Goal: Obtain resource: Download file/media

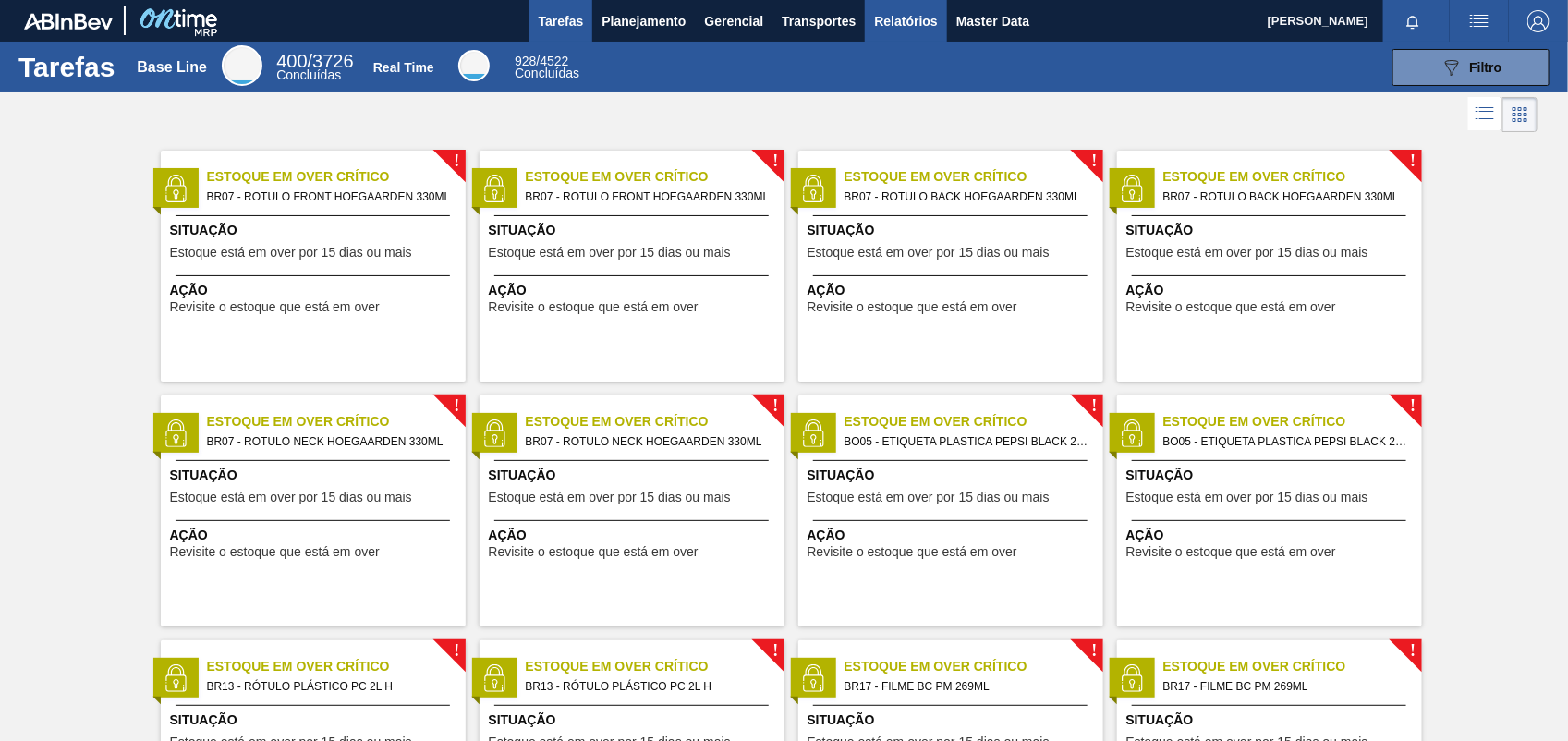
click at [906, 28] on span "Relatórios" at bounding box center [906, 21] width 63 height 23
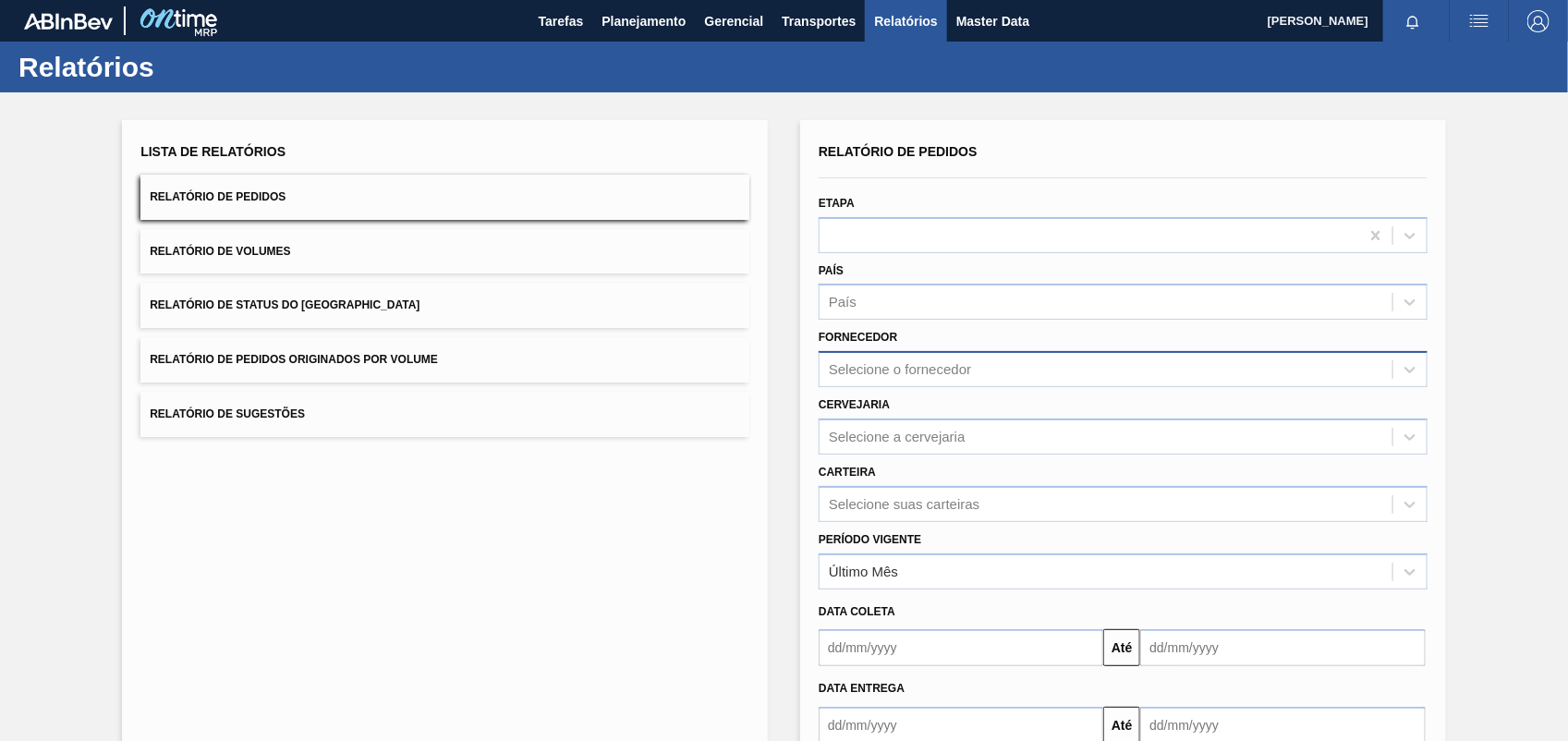
click at [908, 357] on div "Selecione o fornecedor" at bounding box center [1106, 370] width 573 height 26
click at [959, 375] on div "Selecione o fornecedor" at bounding box center [900, 370] width 142 height 16
paste input "289720"
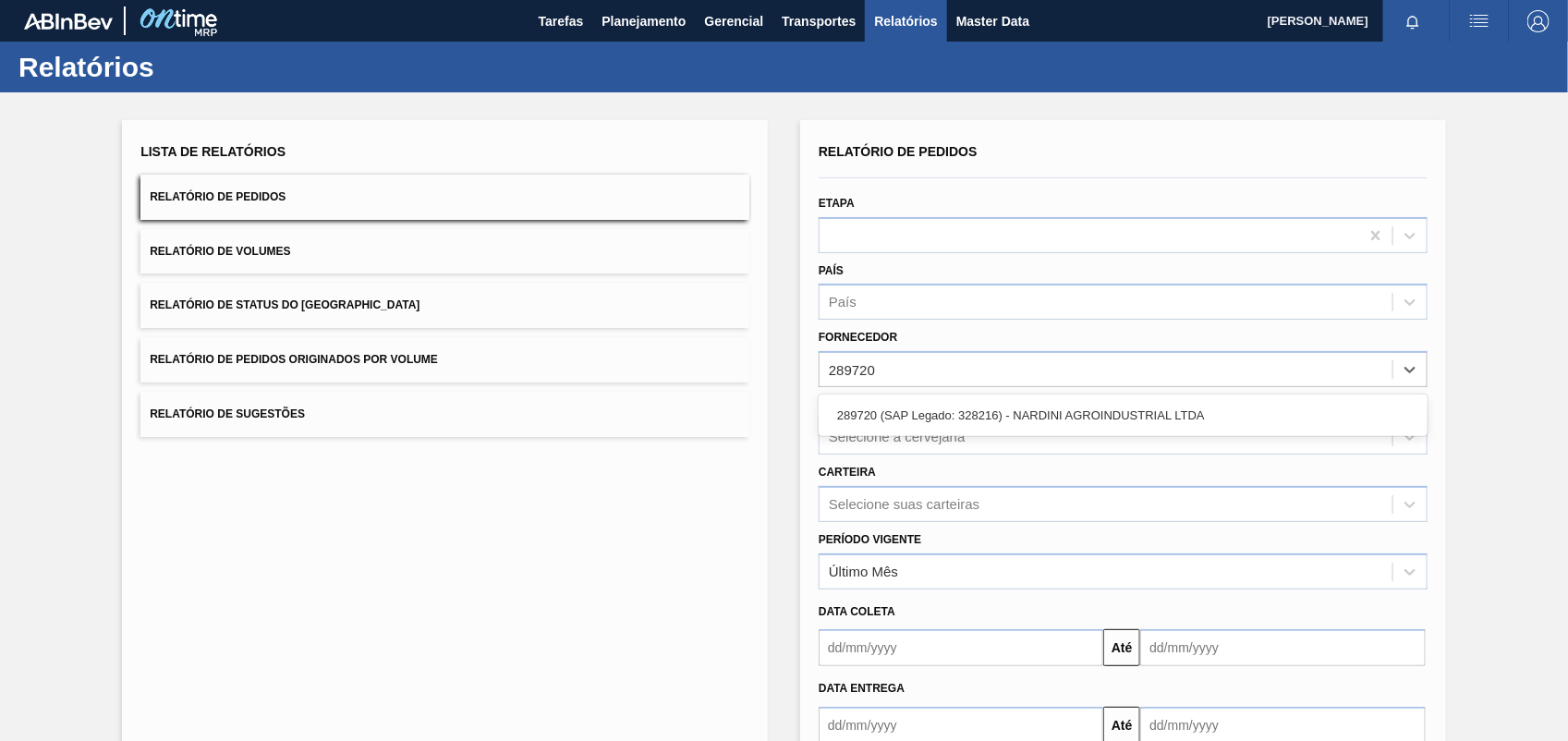
type input "289720"
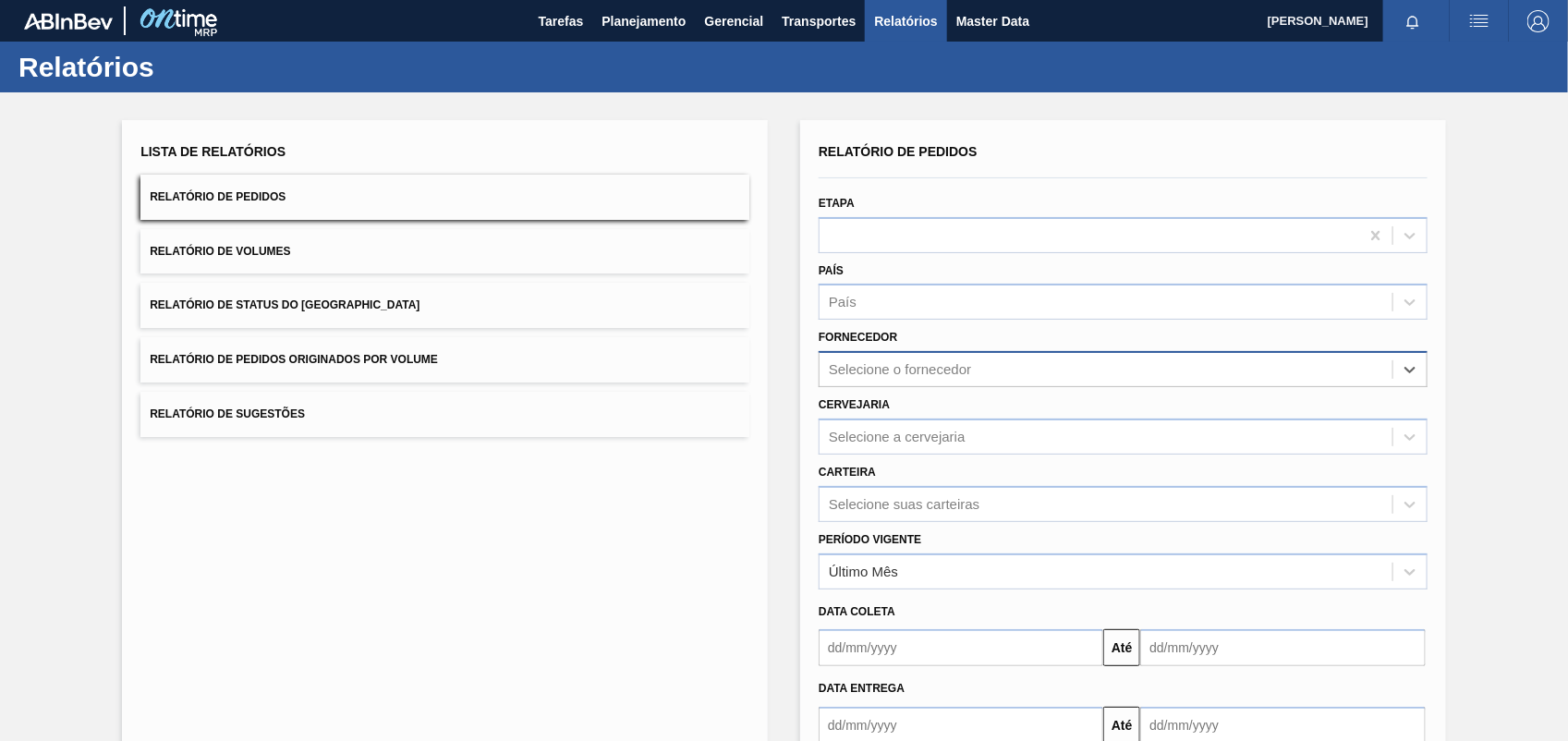
paste input "289720"
type input "289720"
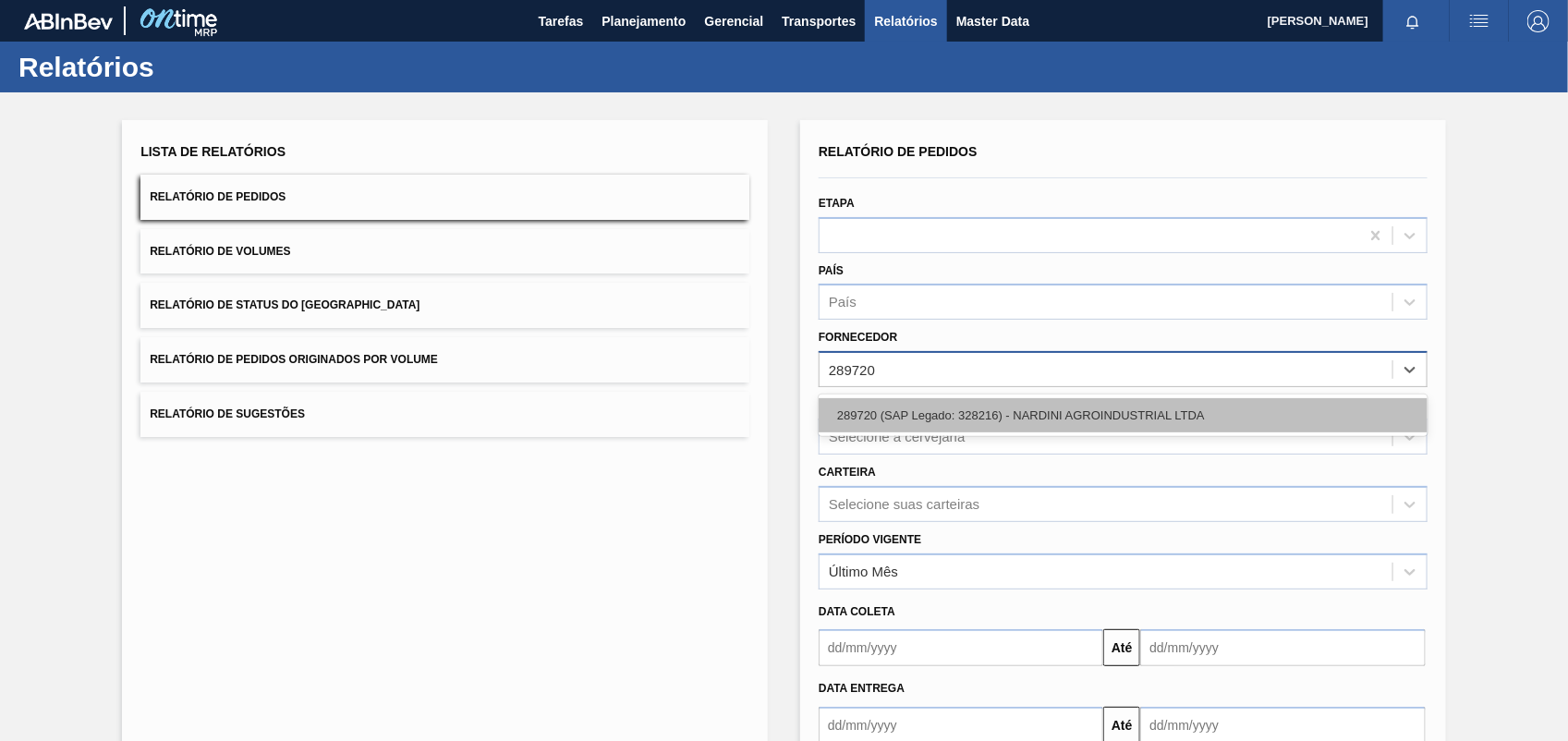
click at [929, 408] on div "289720 (SAP Legado: 328216) - NARDINI AGROINDUSTRIAL LTDA" at bounding box center [1124, 415] width 610 height 34
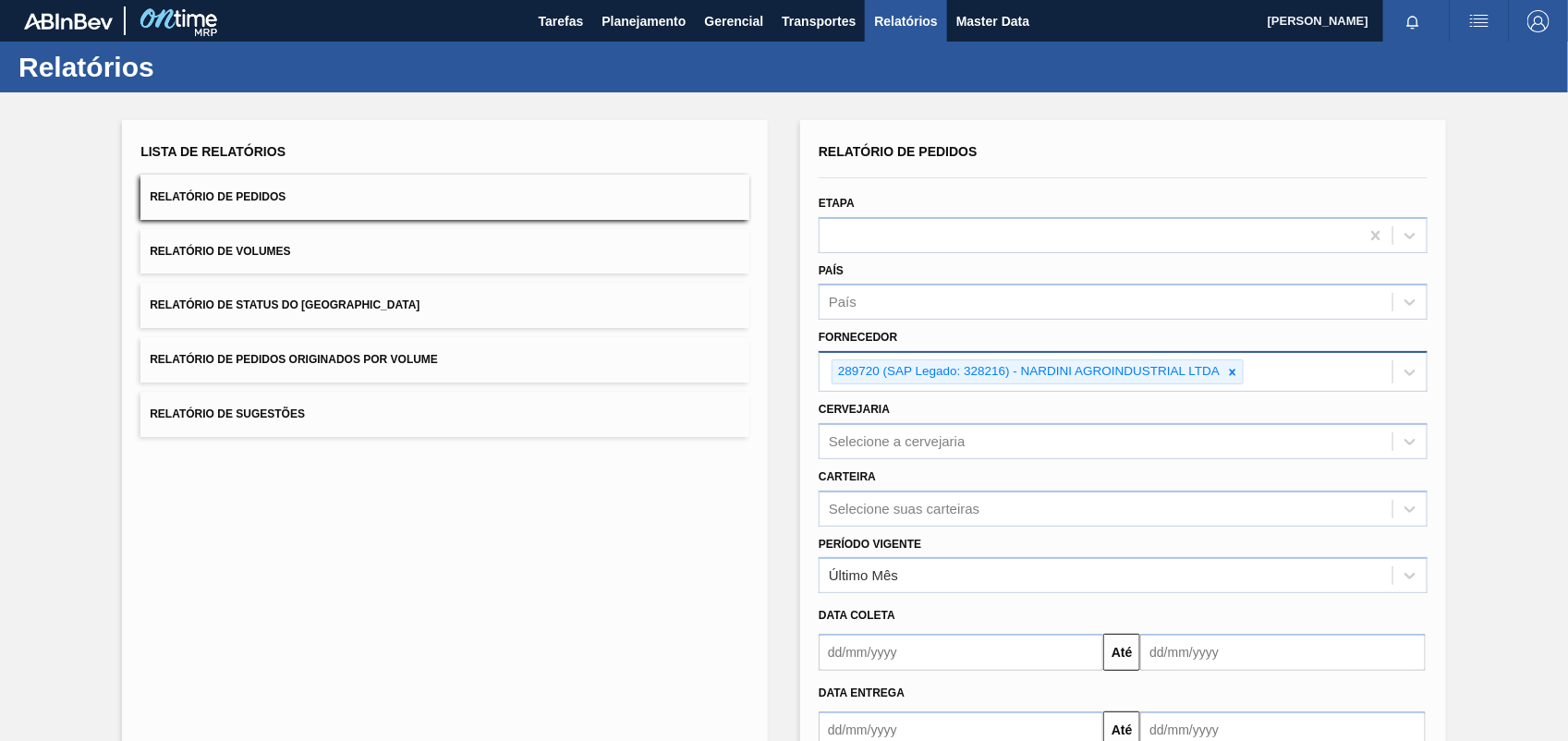
click at [920, 420] on div "Cervejaria Selecione a cervejaria" at bounding box center [1124, 428] width 610 height 63
click at [918, 428] on div "Selecione a cervejaria" at bounding box center [1106, 441] width 573 height 26
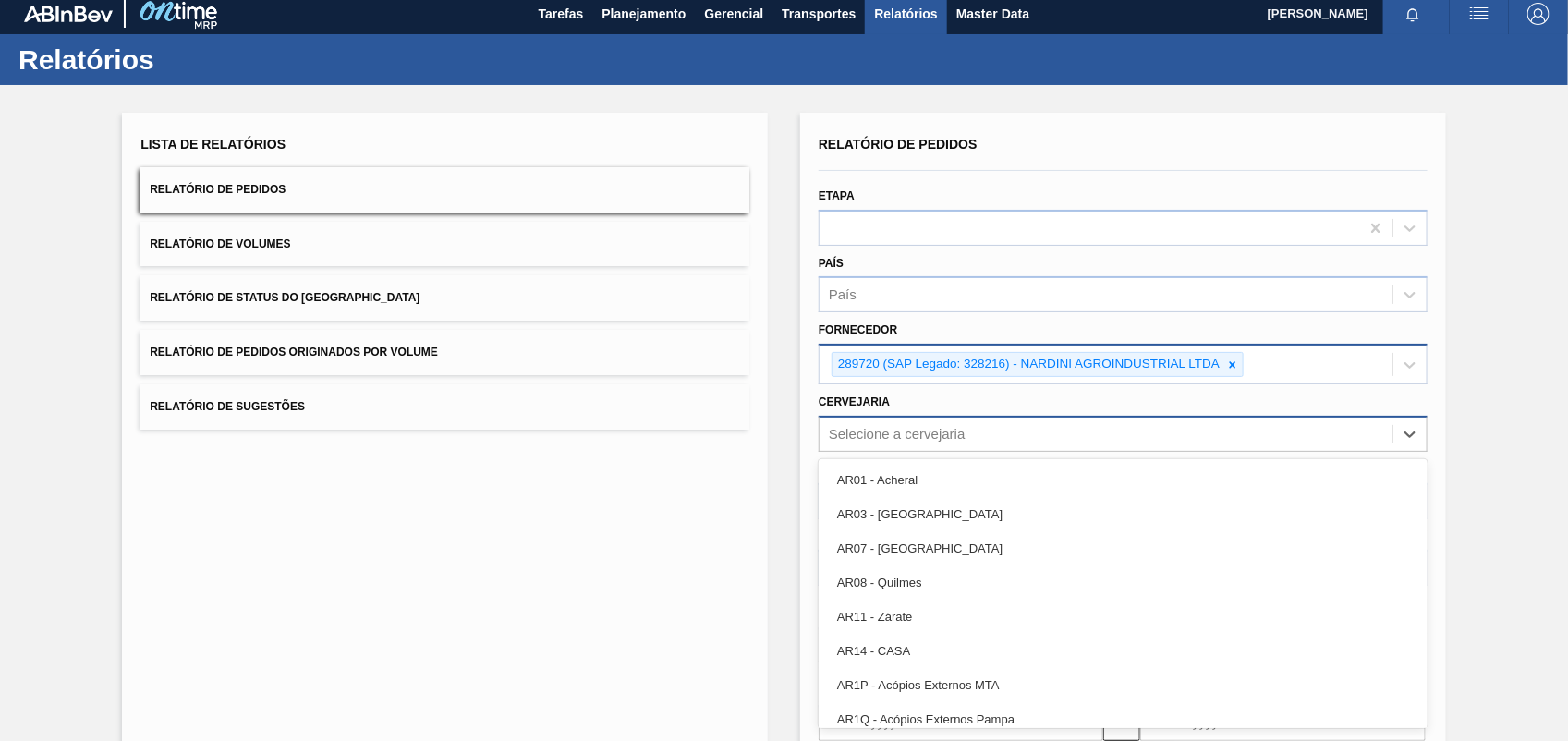
scroll to position [8, 0]
type input "br15"
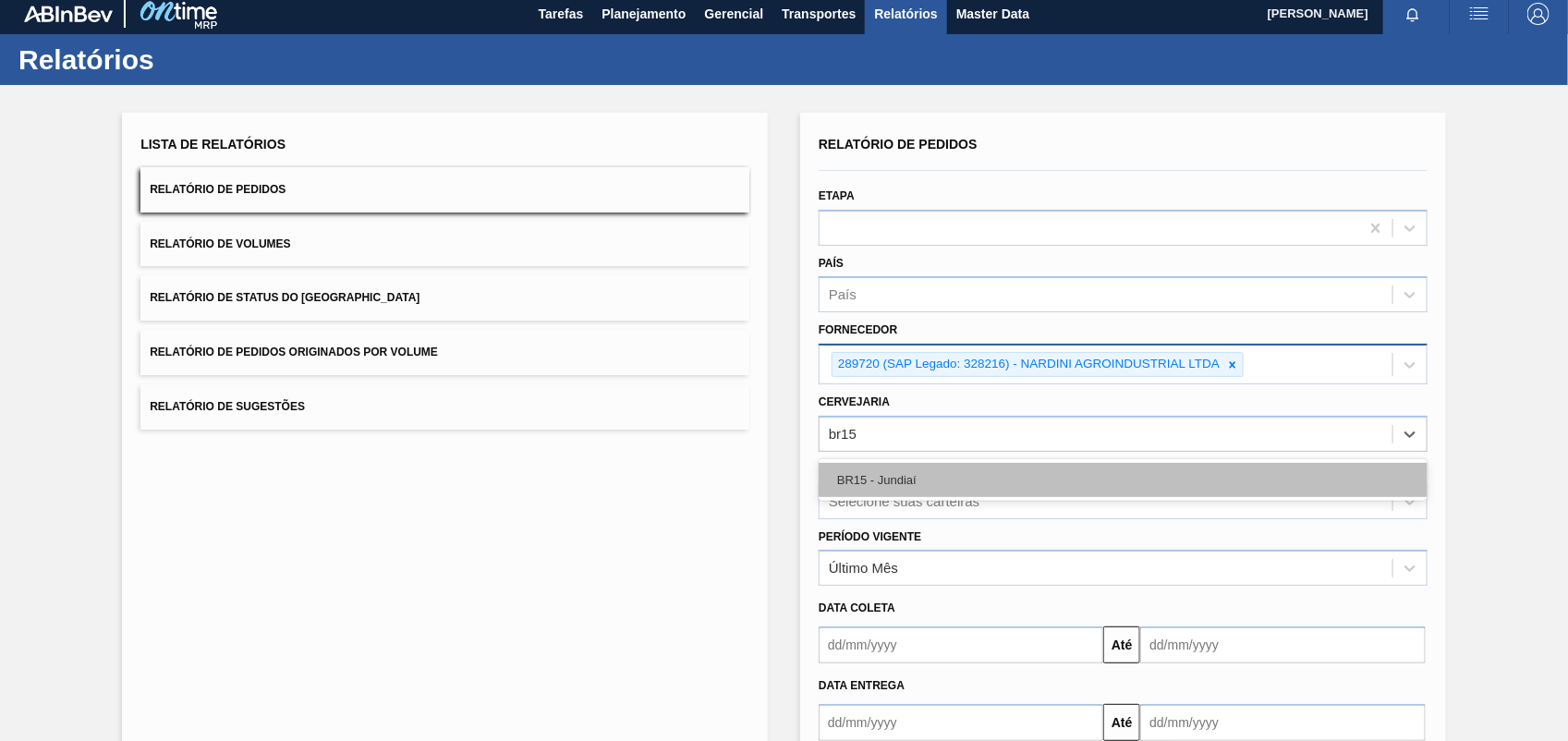
click at [935, 482] on div "BR15 - Jundiaí" at bounding box center [1124, 480] width 610 height 34
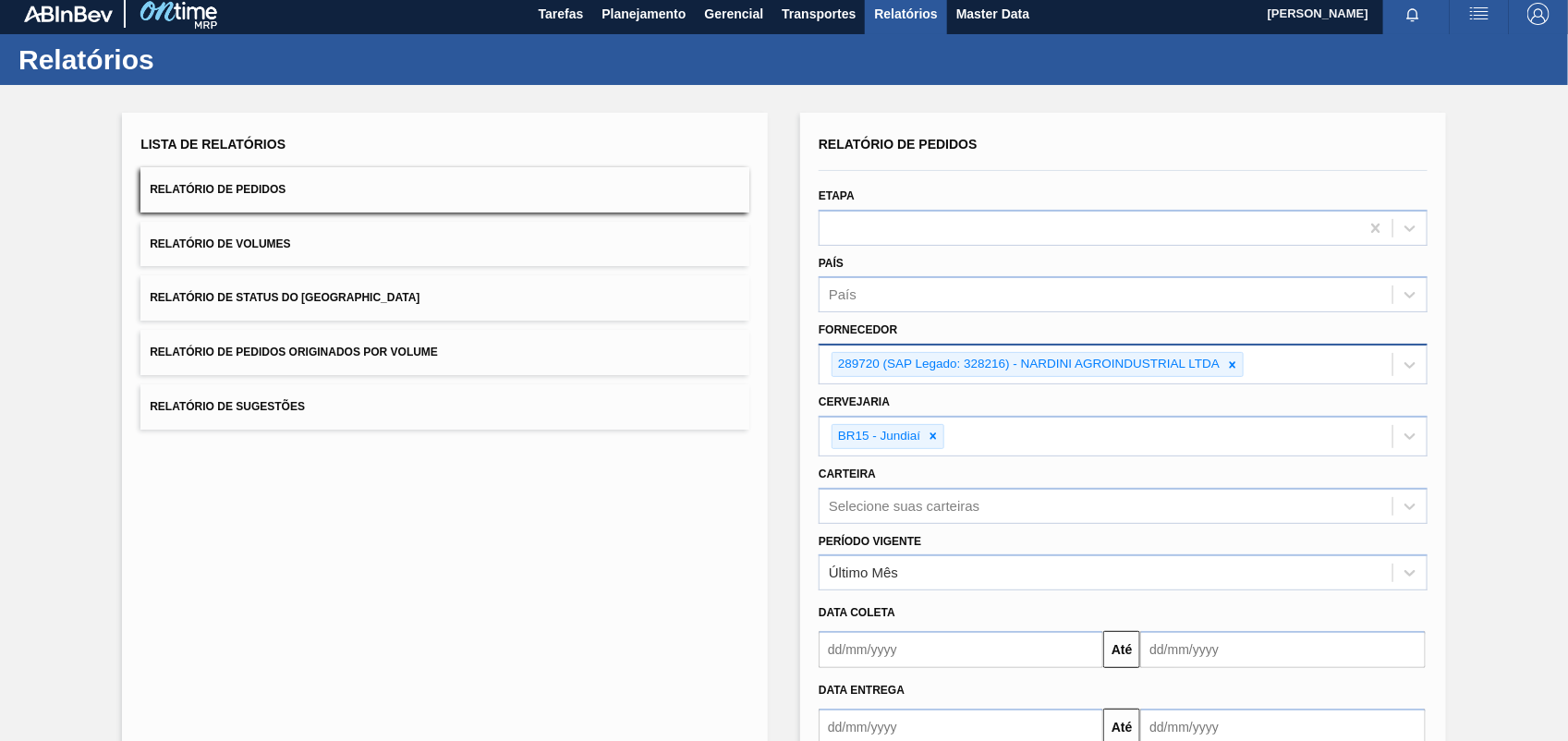
click at [1555, 442] on div "Lista de Relatórios Relatório de Pedidos Relatório de Volumes Relatório de Stat…" at bounding box center [784, 471] width 1568 height 772
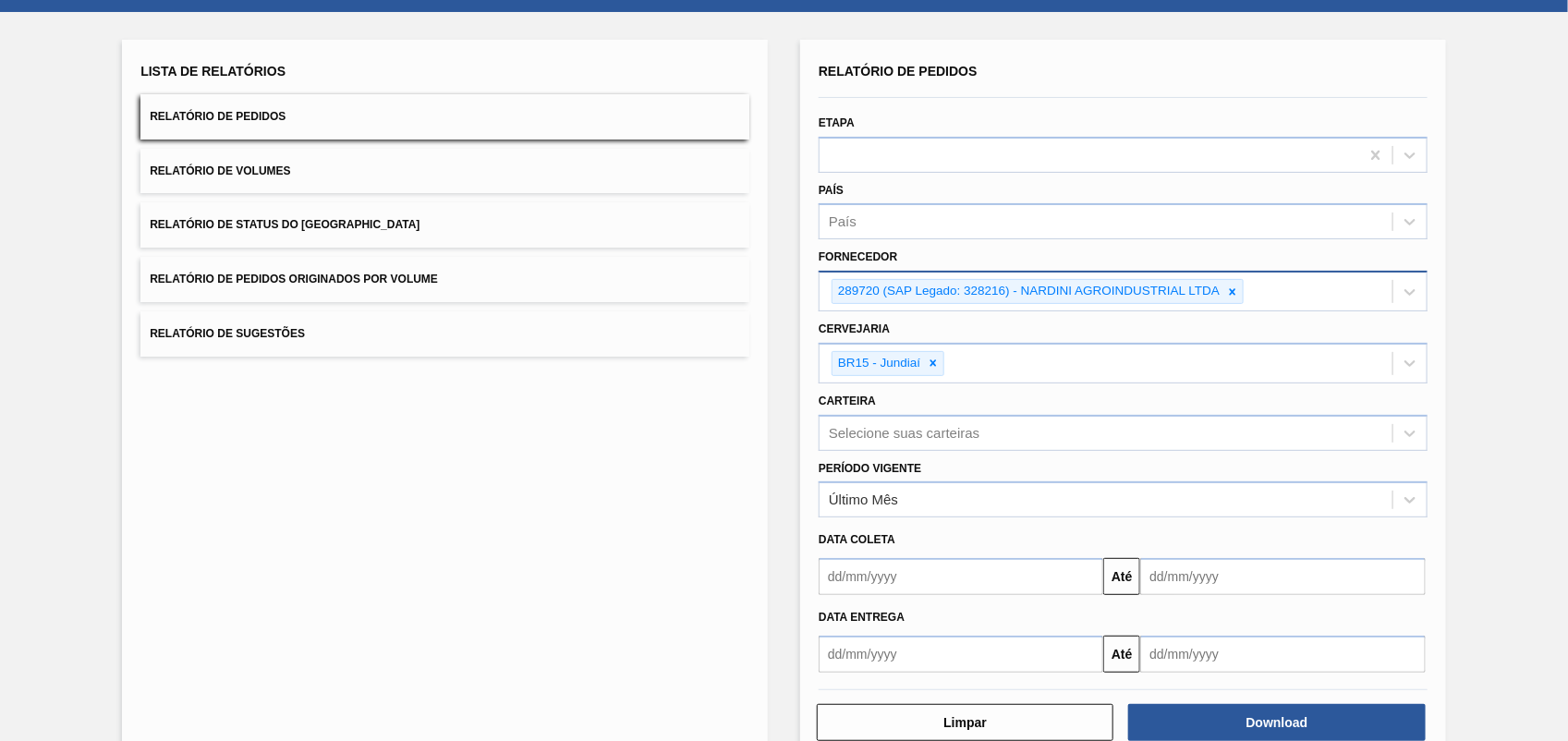
scroll to position [122, 0]
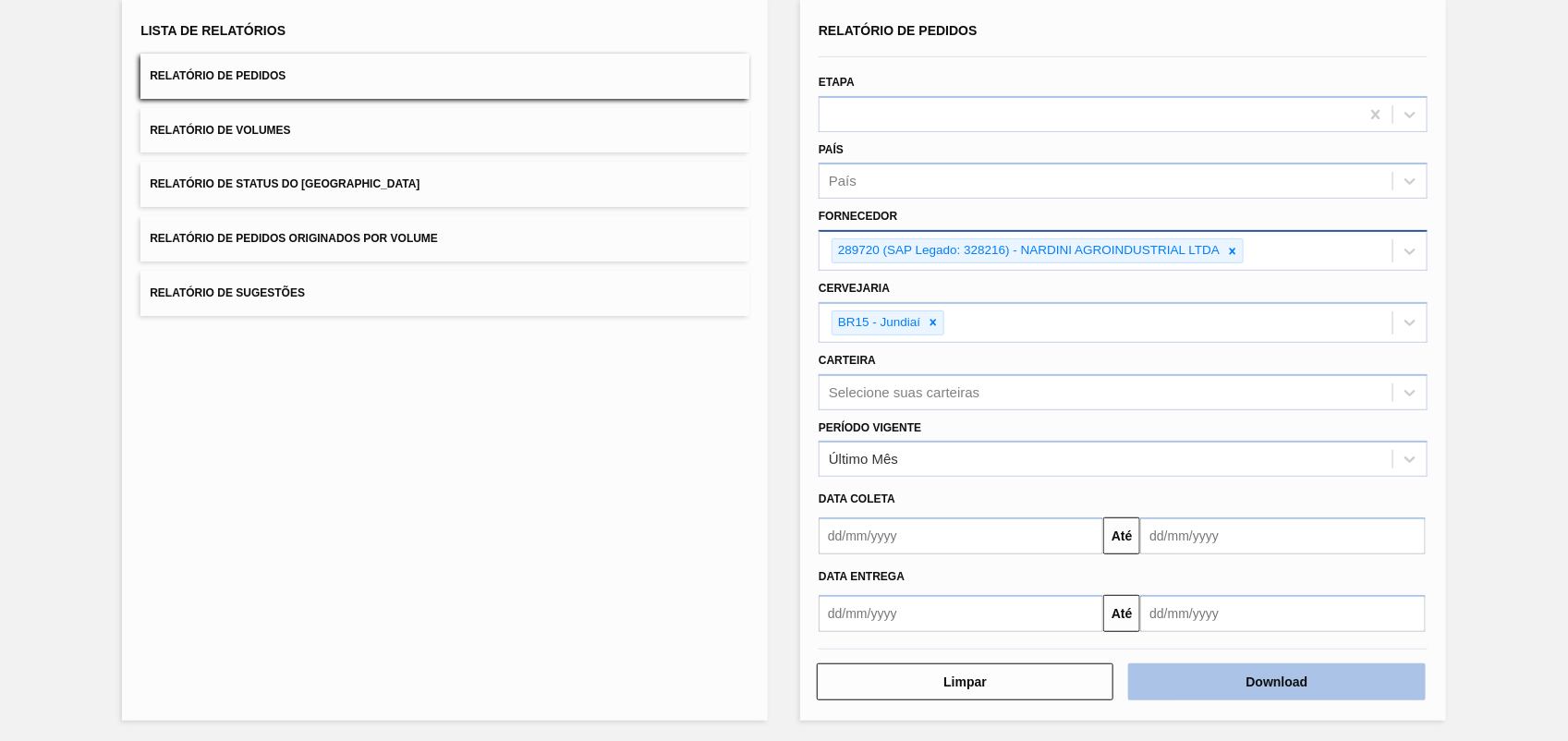
click at [1283, 694] on button "Download" at bounding box center [1277, 682] width 297 height 37
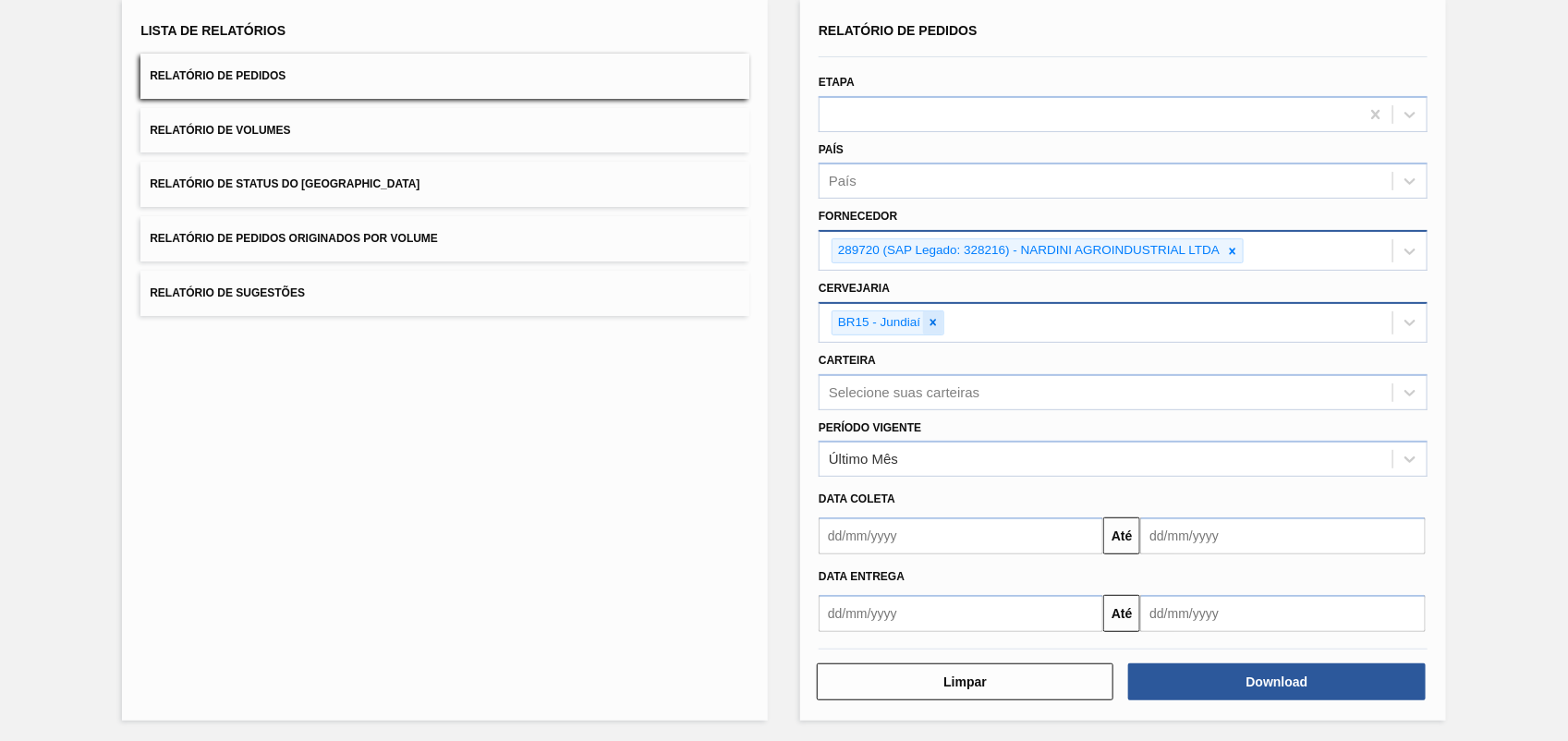
click at [930, 317] on icon at bounding box center [933, 322] width 13 height 13
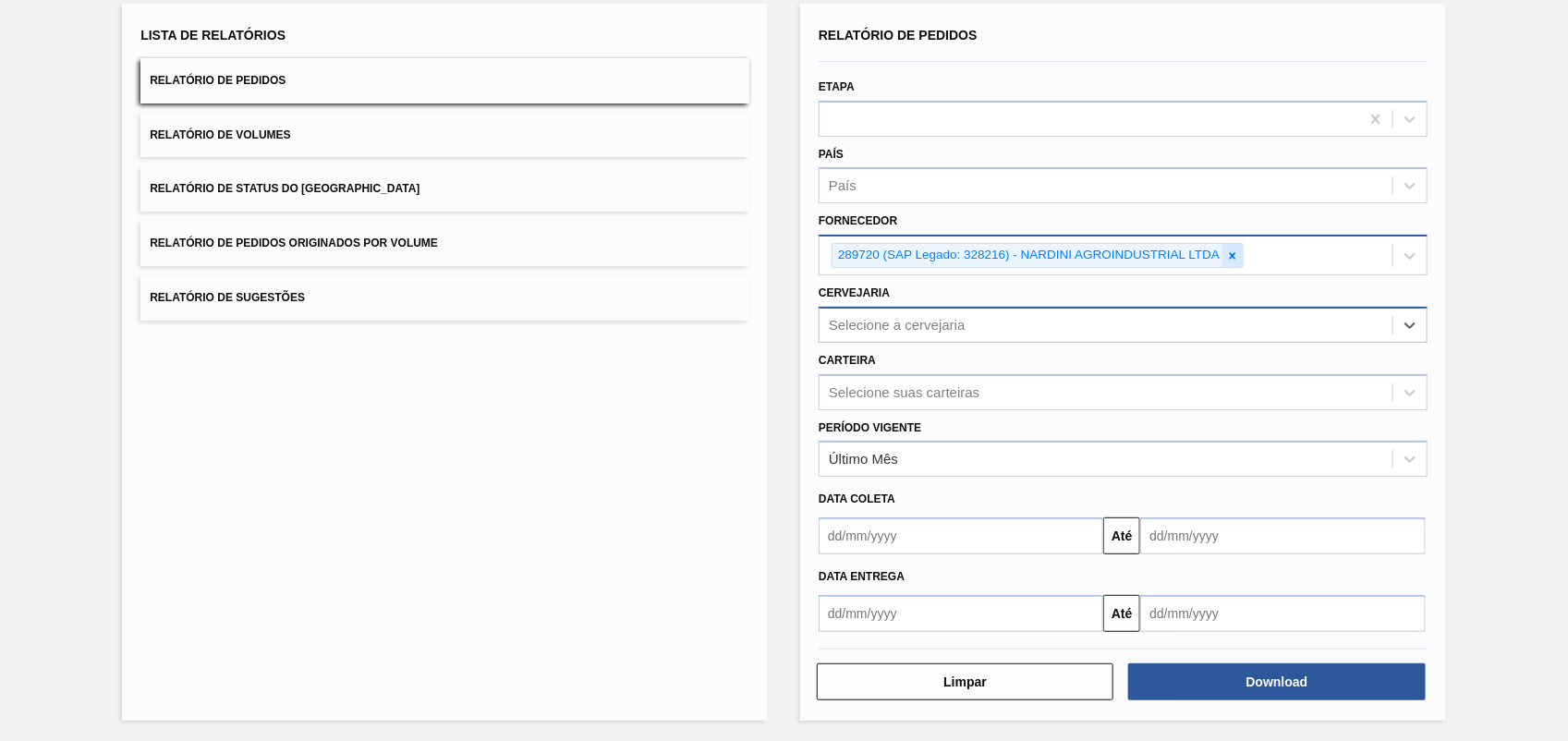
click at [1234, 252] on icon at bounding box center [1233, 255] width 7 height 7
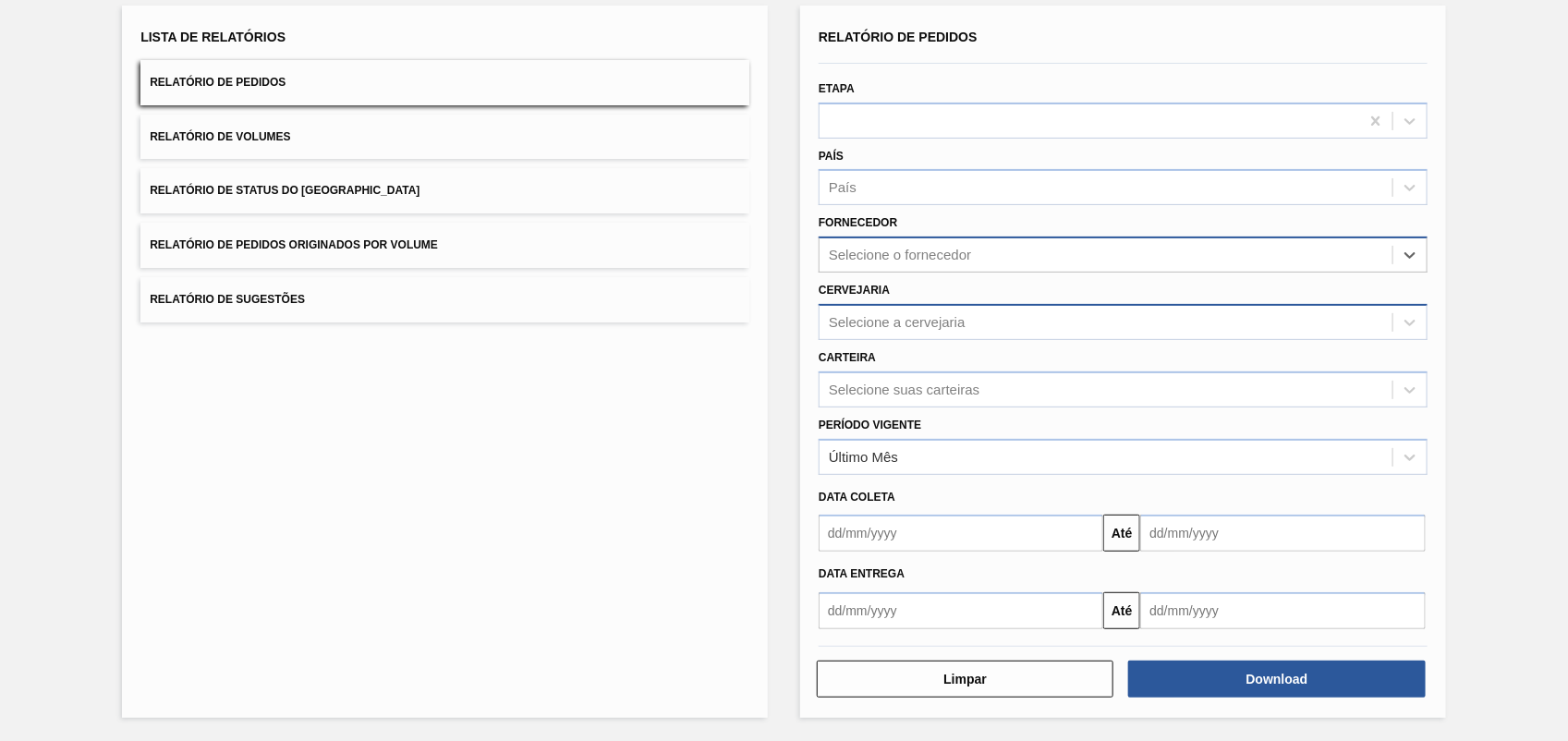
scroll to position [111, 0]
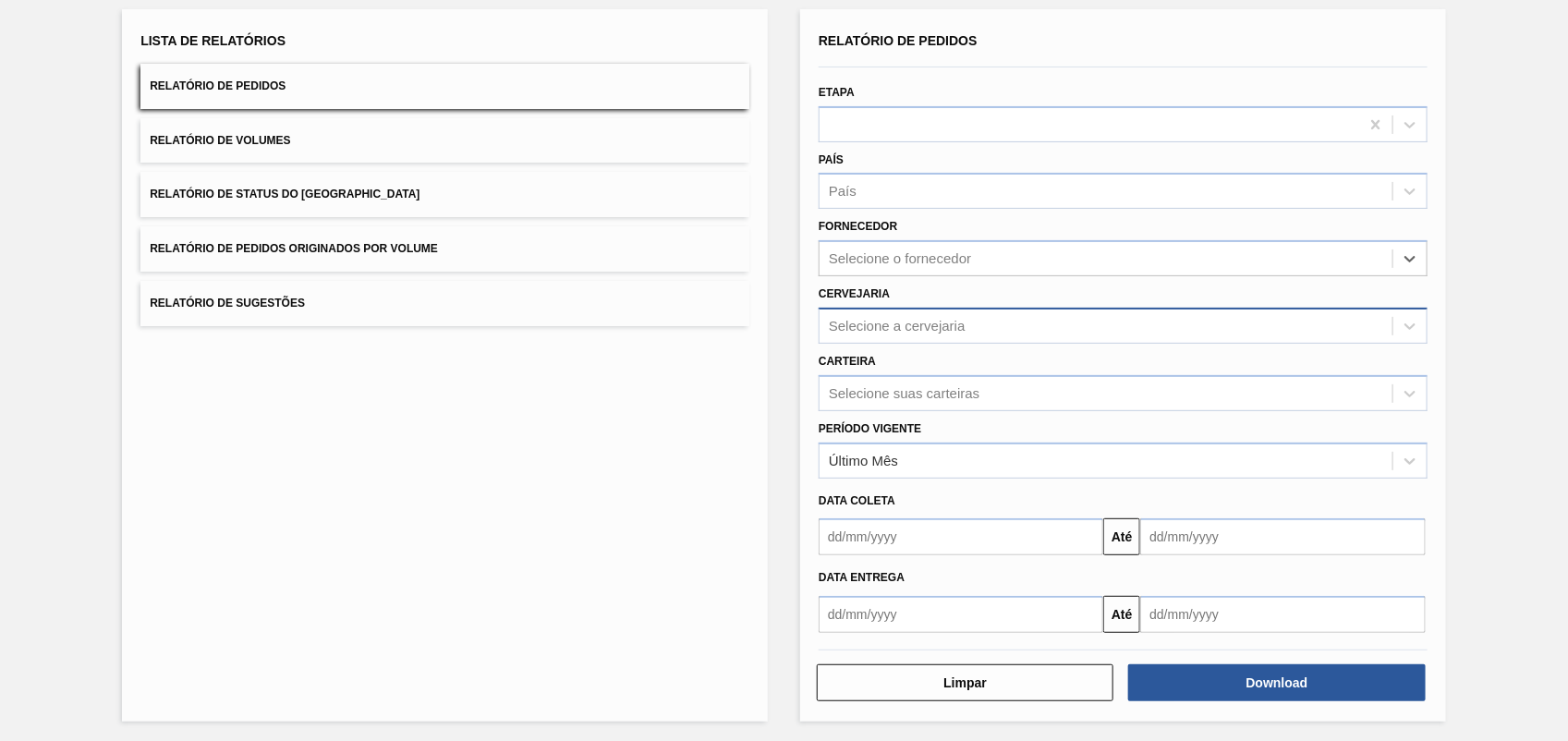
paste input "289877"
type input "289877"
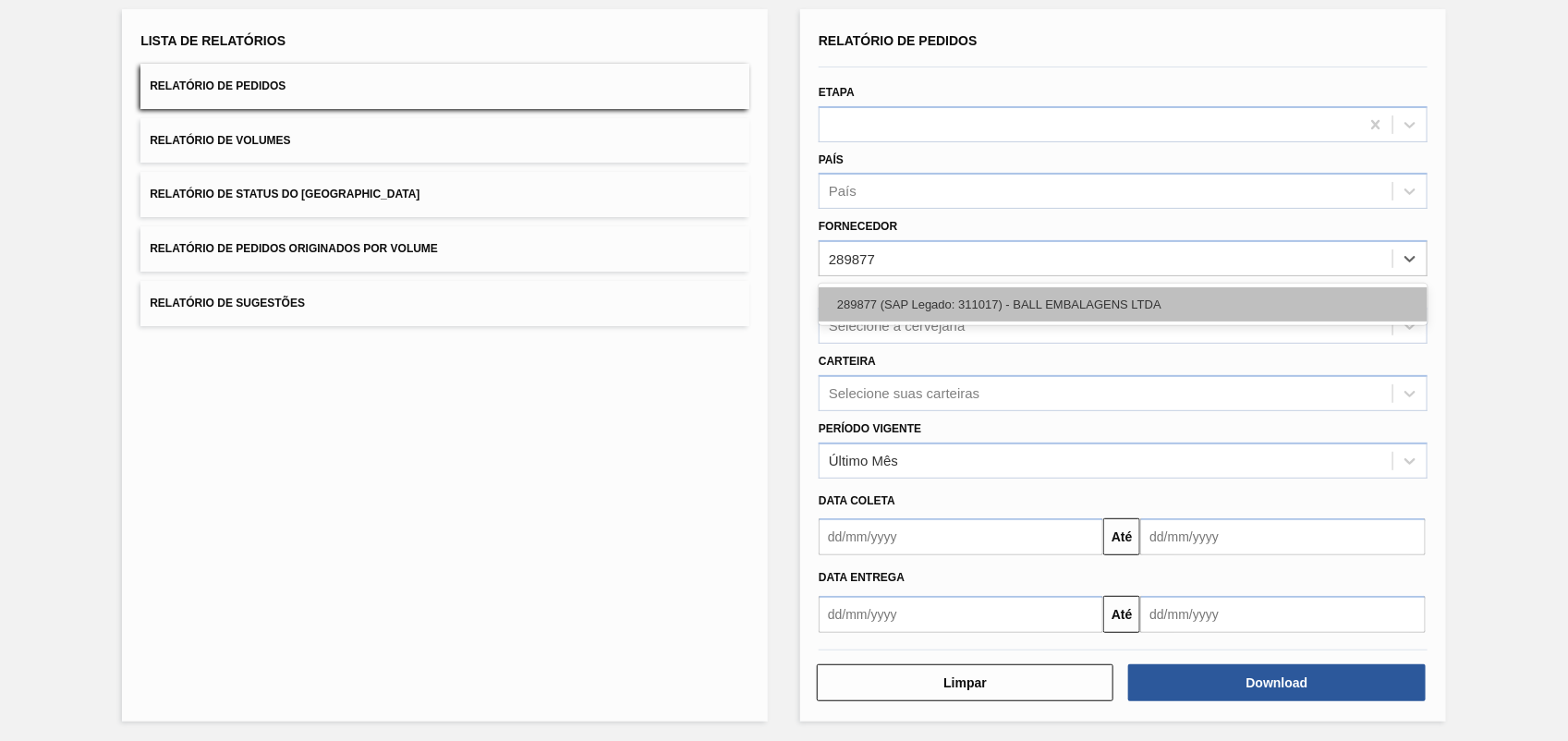
click at [932, 297] on div "289877 (SAP Legado: 311017) - BALL EMBALAGENS LTDA" at bounding box center [1124, 304] width 610 height 34
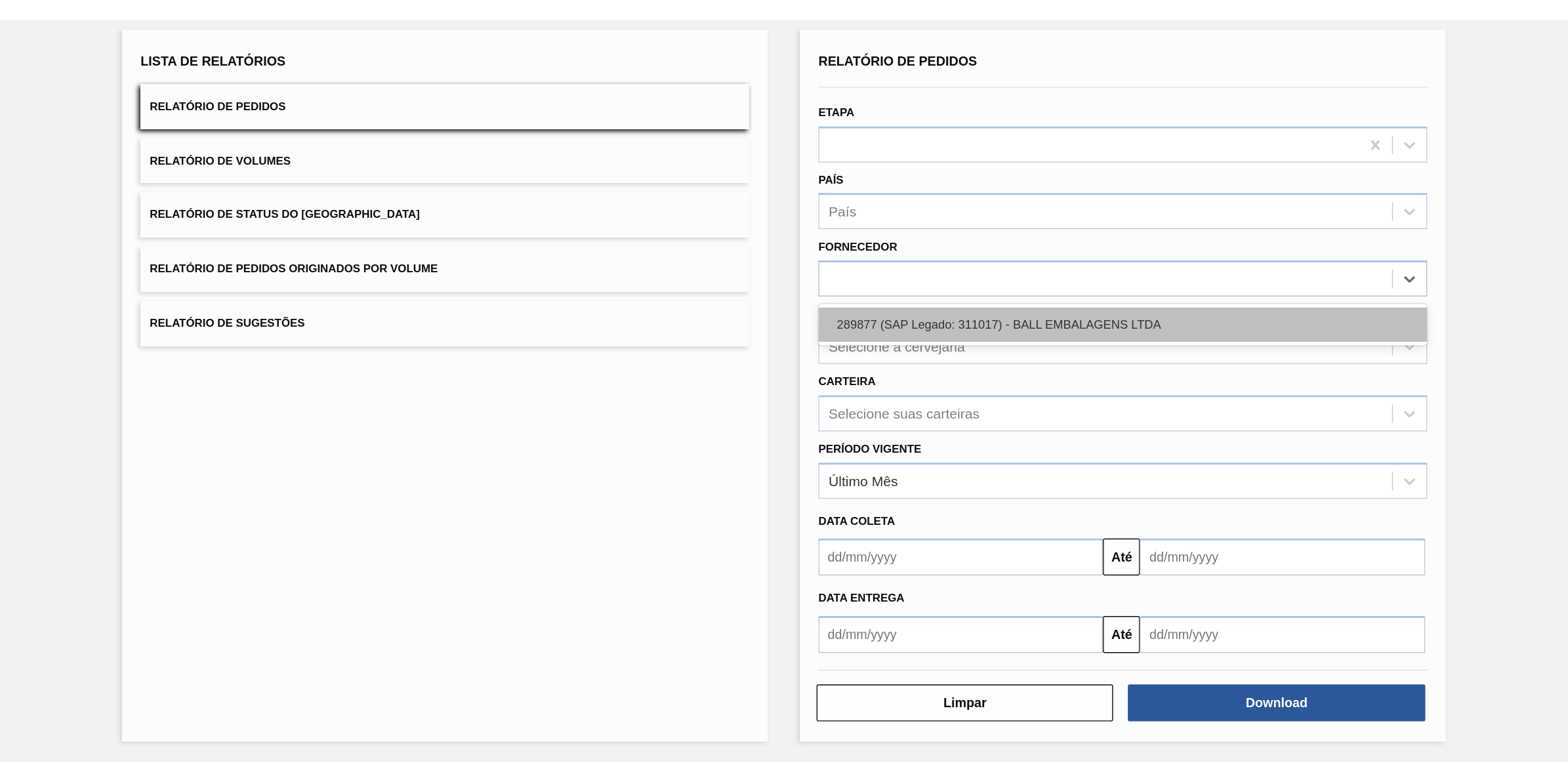
scroll to position [83, 0]
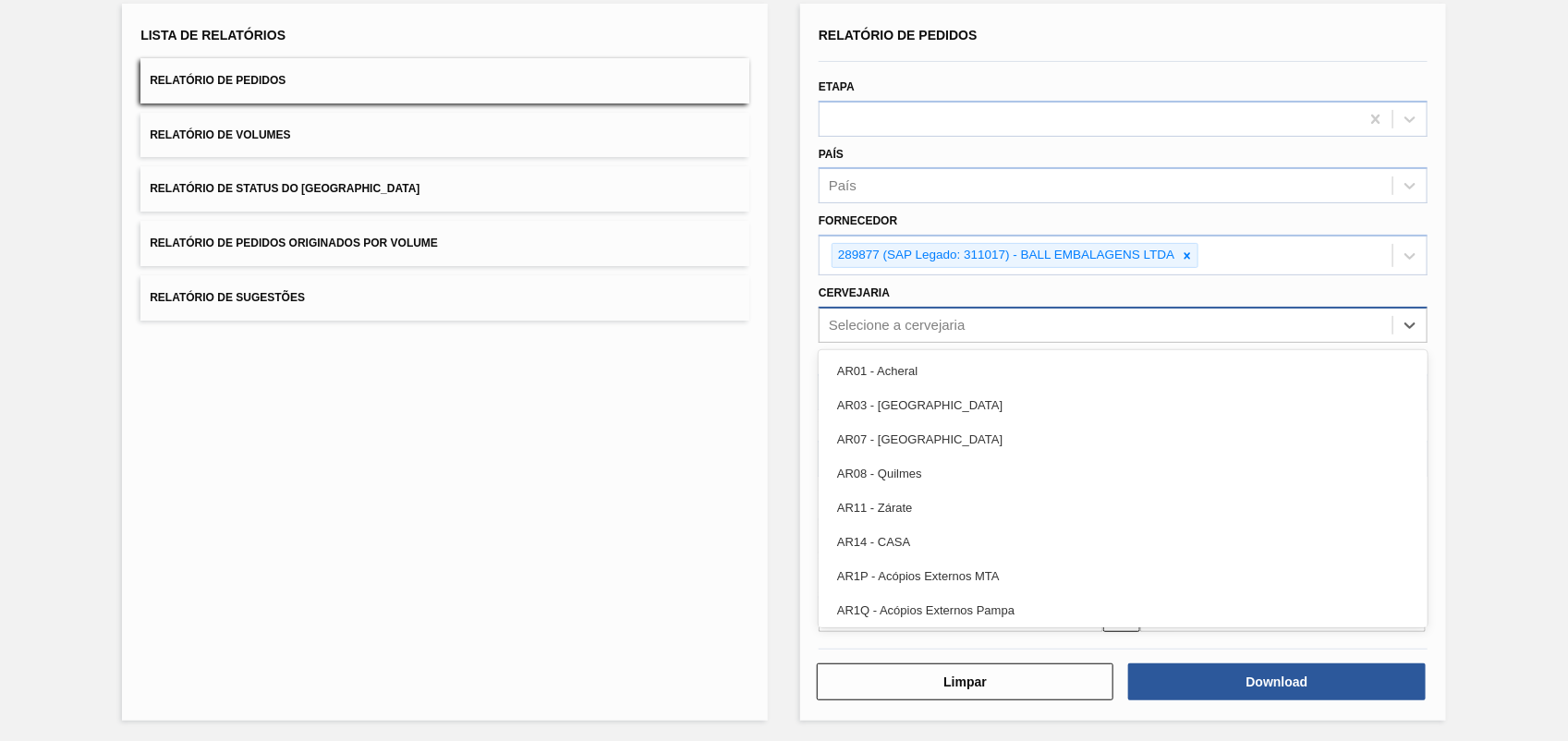
click at [919, 317] on div "Selecione a cervejaria" at bounding box center [898, 324] width 137 height 16
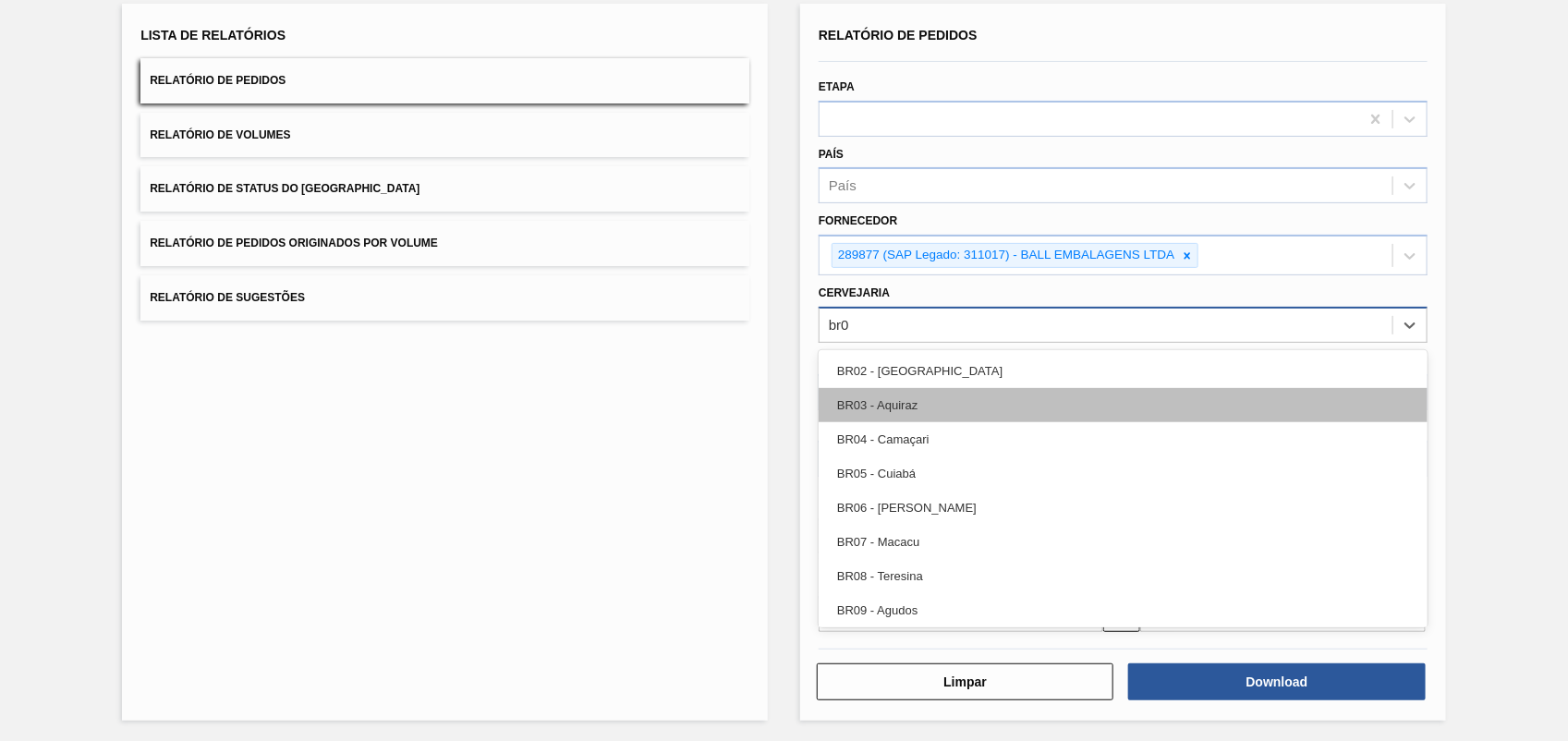
type input "br07"
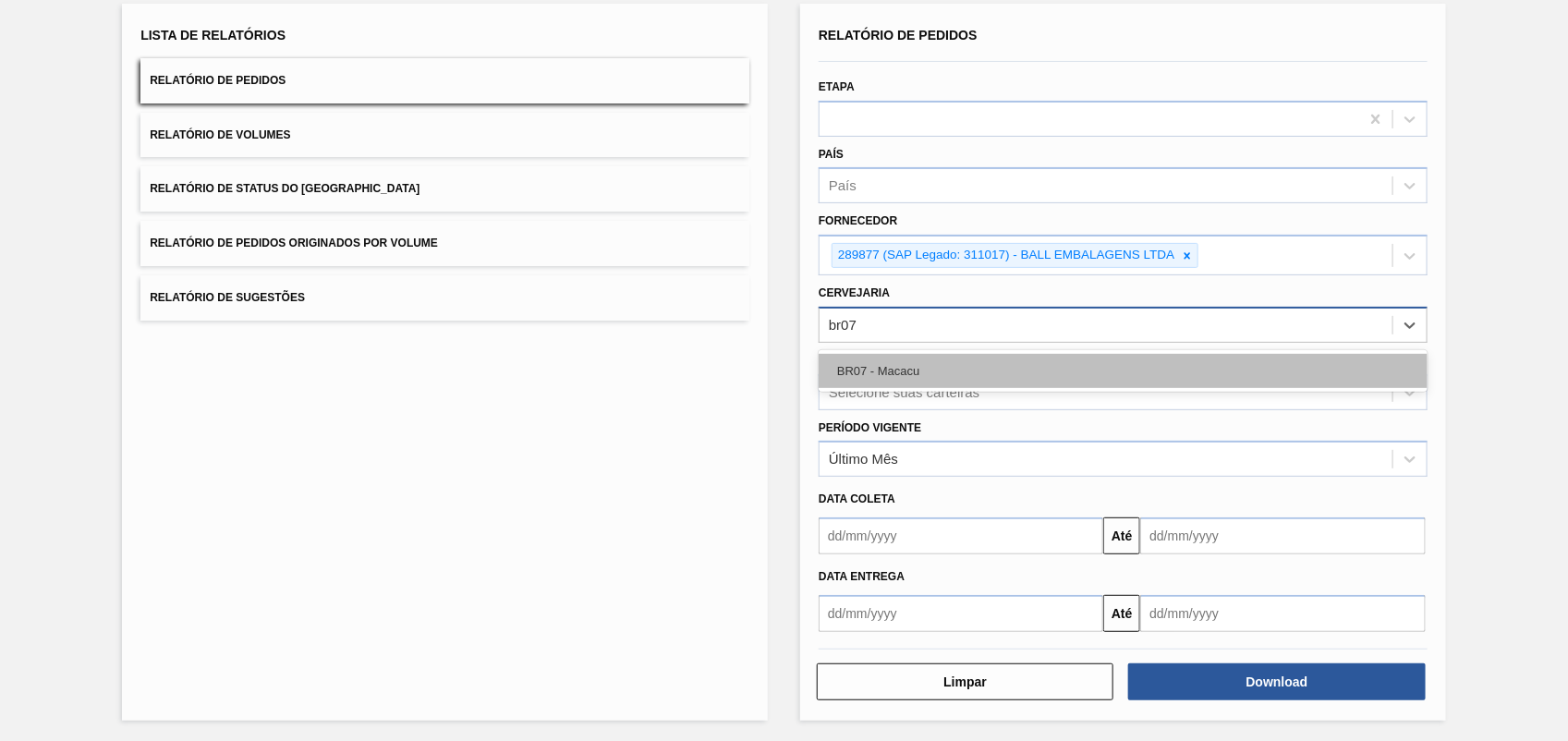
click at [929, 362] on div "BR07 - Macacu" at bounding box center [1124, 370] width 610 height 34
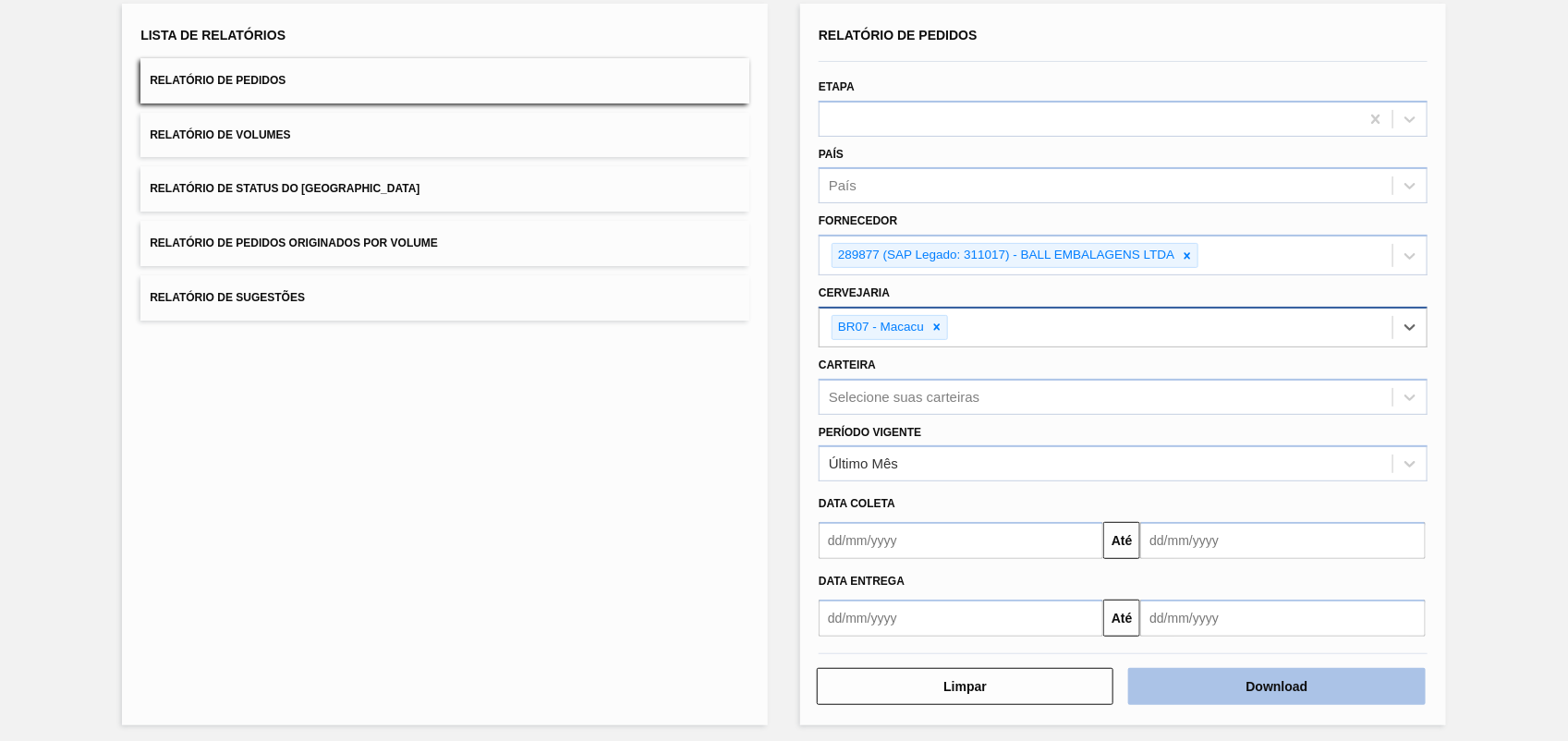
click at [1274, 691] on button "Download" at bounding box center [1277, 687] width 297 height 37
click at [1521, 185] on div "Lista de Relatórios Relatório de Pedidos Relatório de Volumes Relatório de Stat…" at bounding box center [784, 362] width 1568 height 772
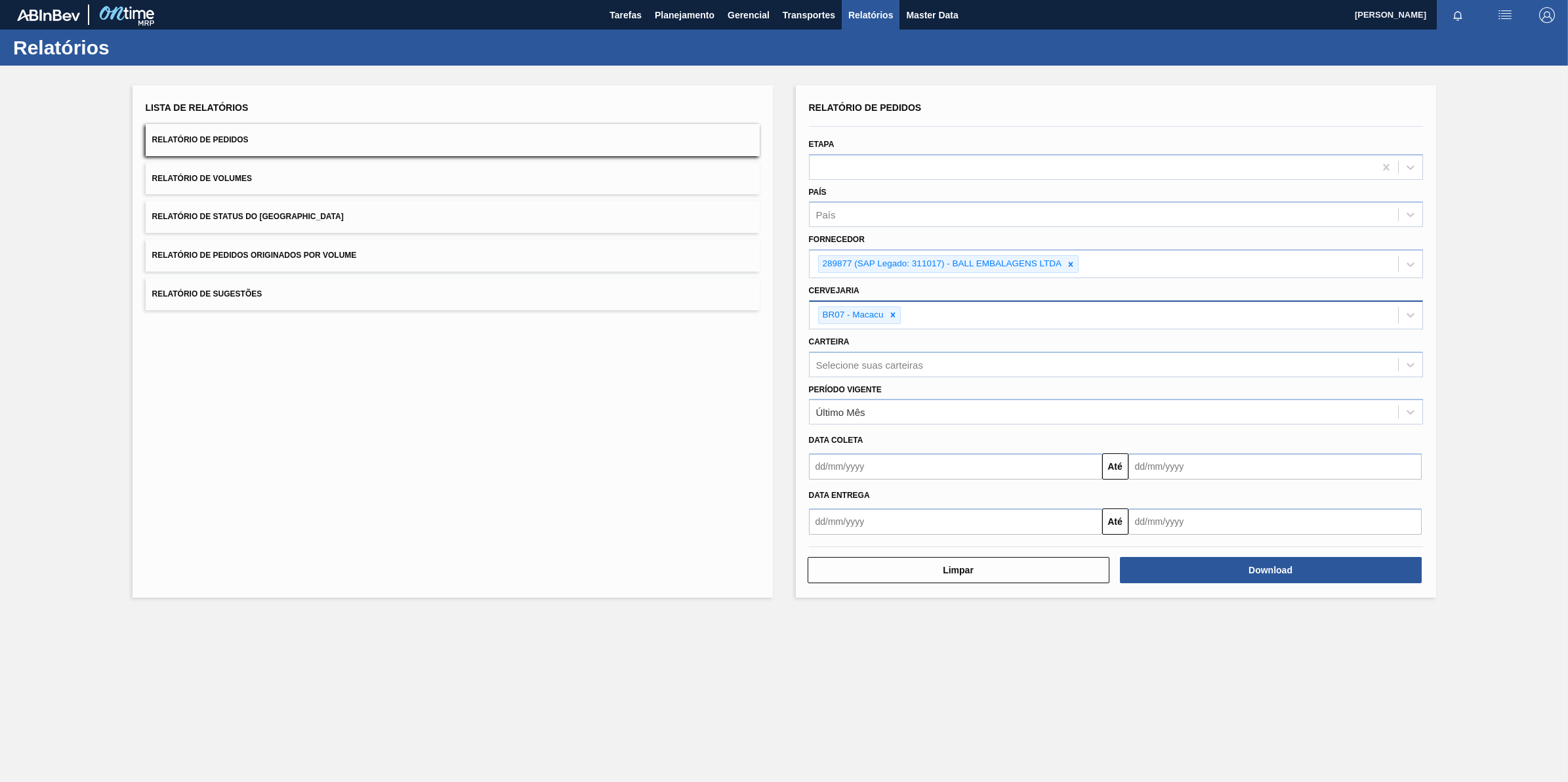
scroll to position [0, 0]
click at [895, 307] on div at bounding box center [893, 315] width 15 height 17
click at [1067, 257] on div at bounding box center [1071, 264] width 15 height 17
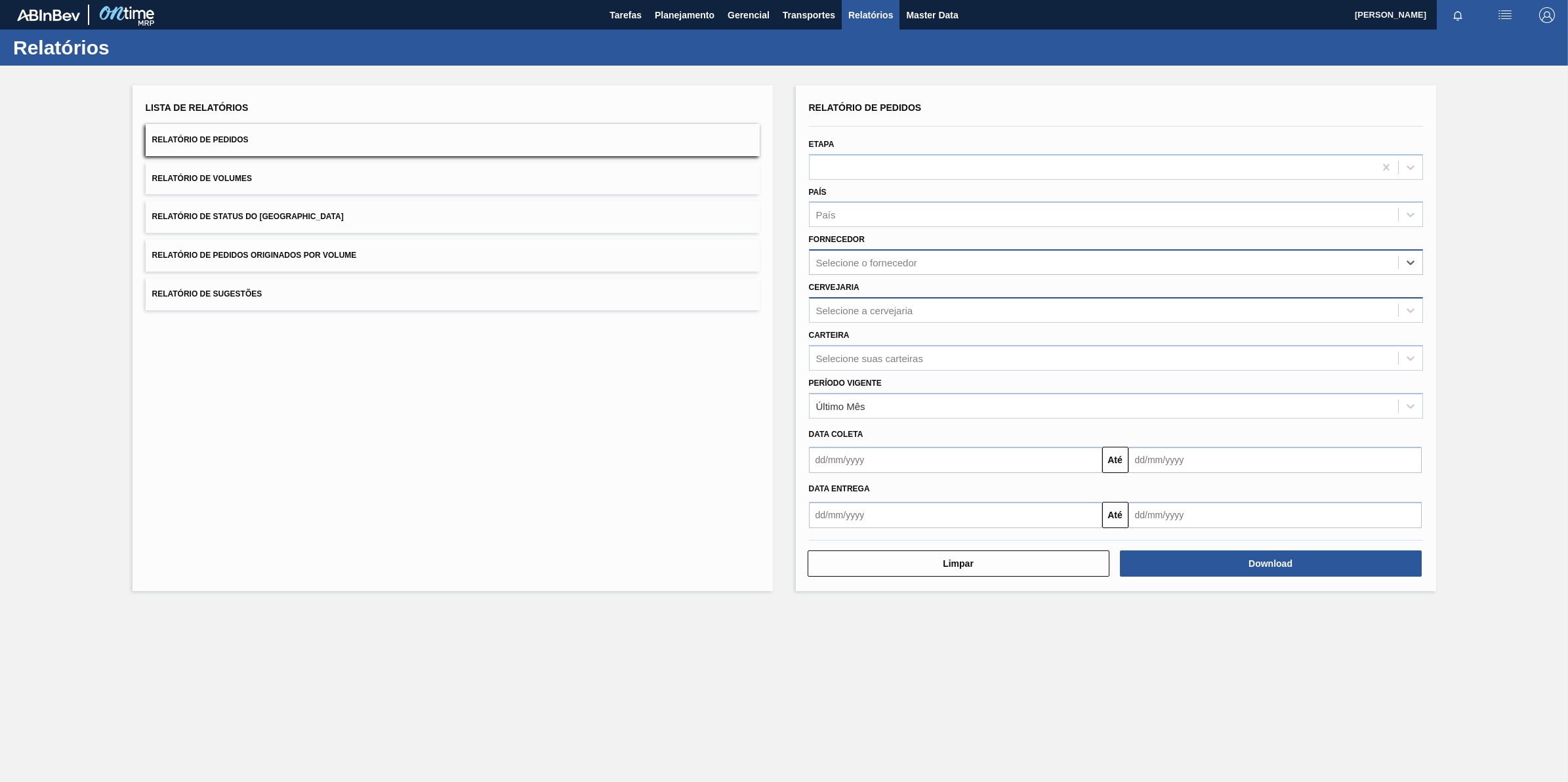
click at [1066, 262] on div "Selecione o fornecedor" at bounding box center [1104, 262] width 589 height 19
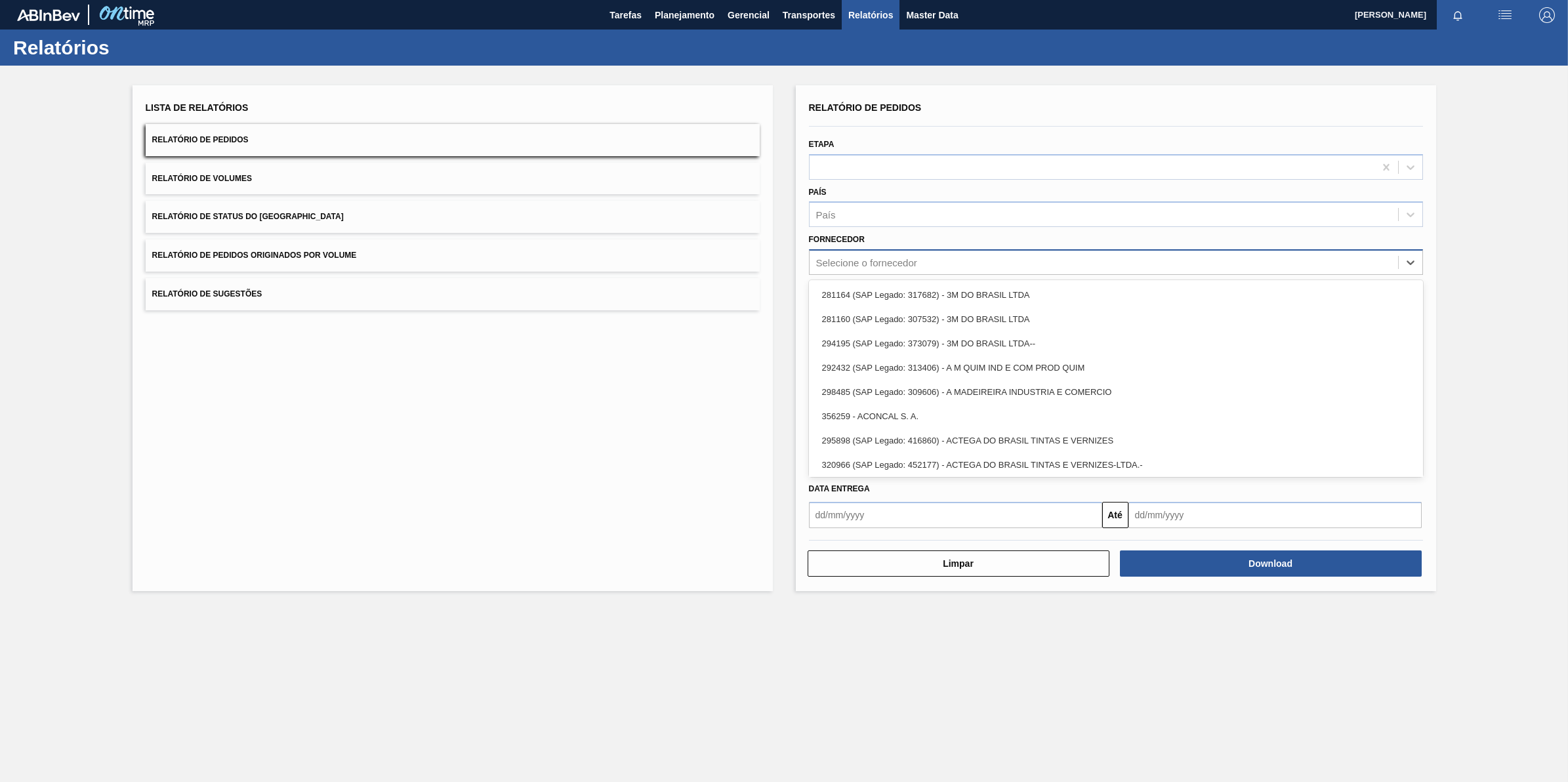
paste input "10281545"
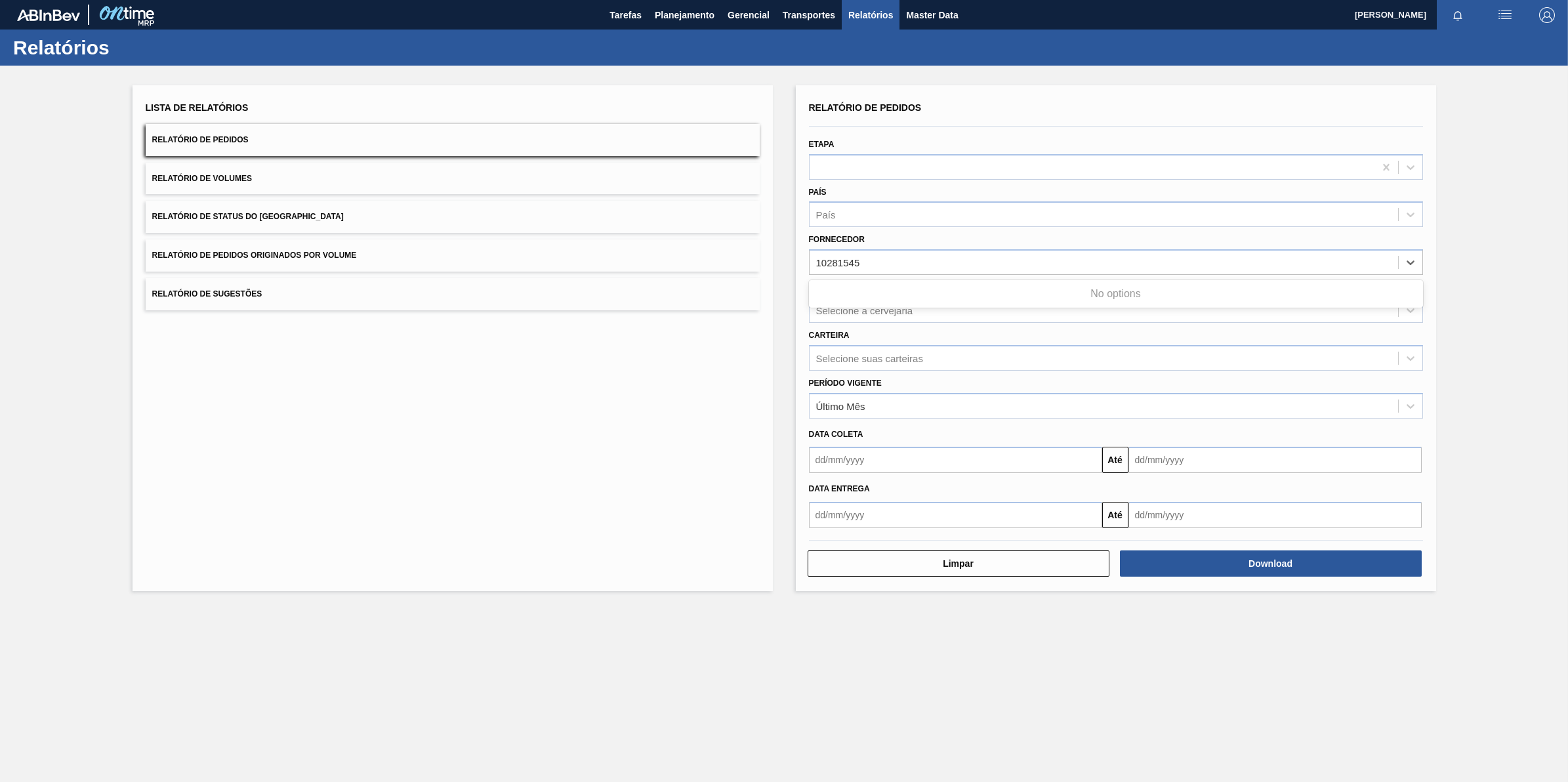
type input "10281545"
